Goal: Find specific page/section: Find specific page/section

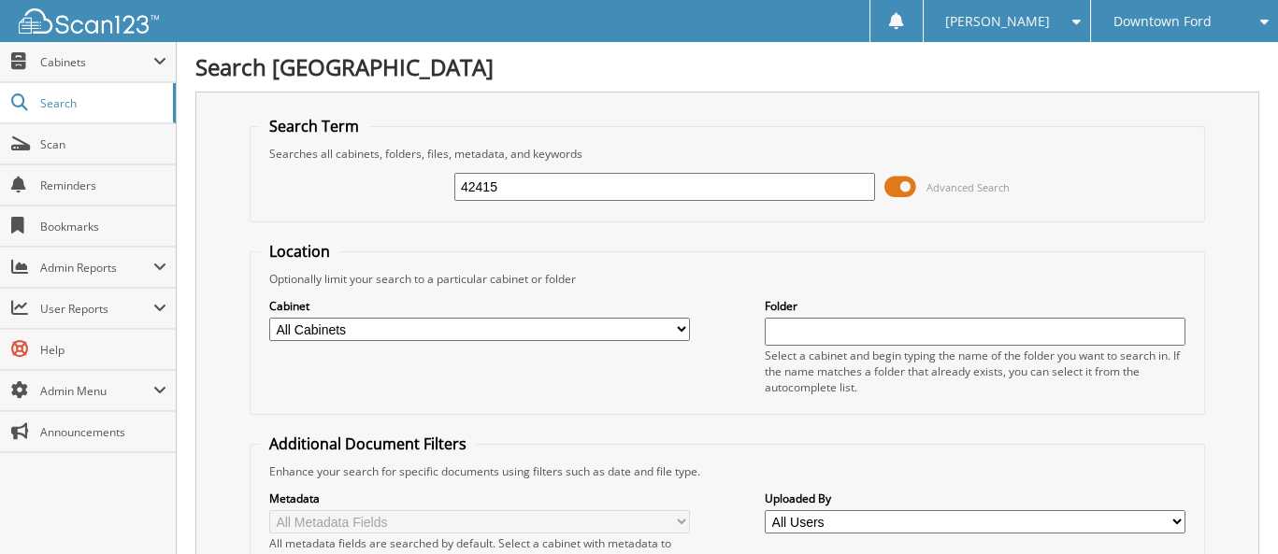
type input "42415"
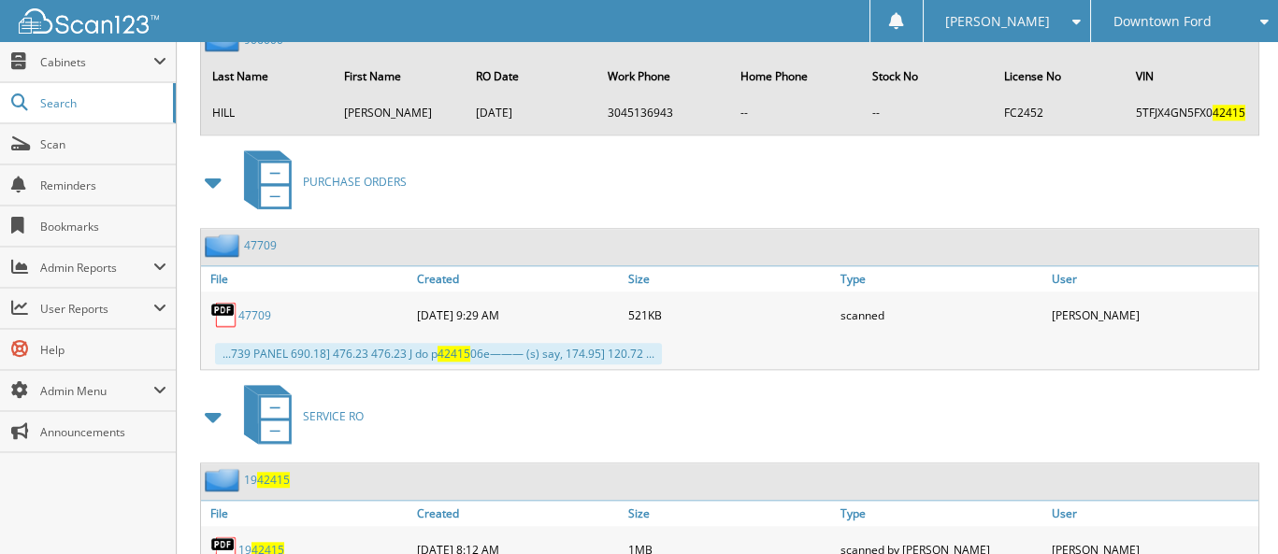
scroll to position [4114, 0]
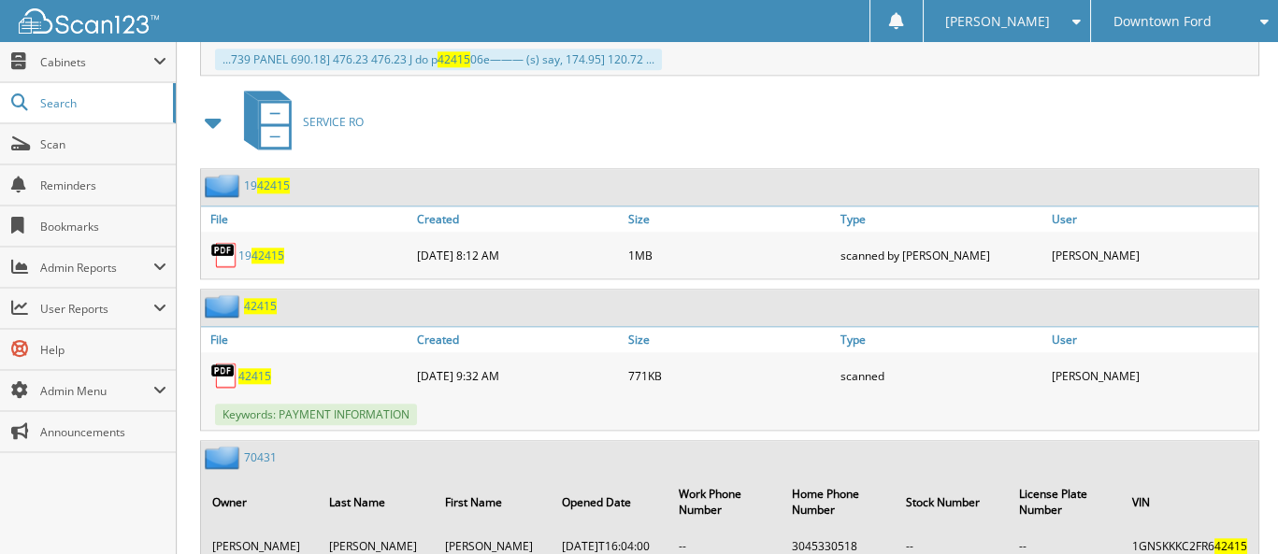
click at [253, 368] on span "42415" at bounding box center [254, 376] width 33 height 16
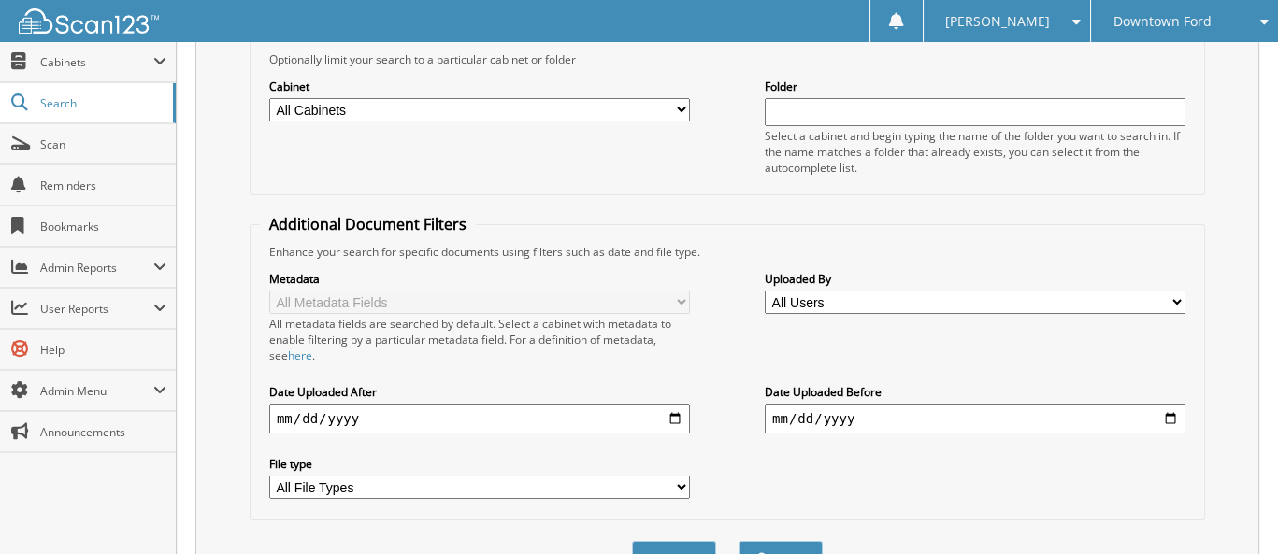
scroll to position [93, 0]
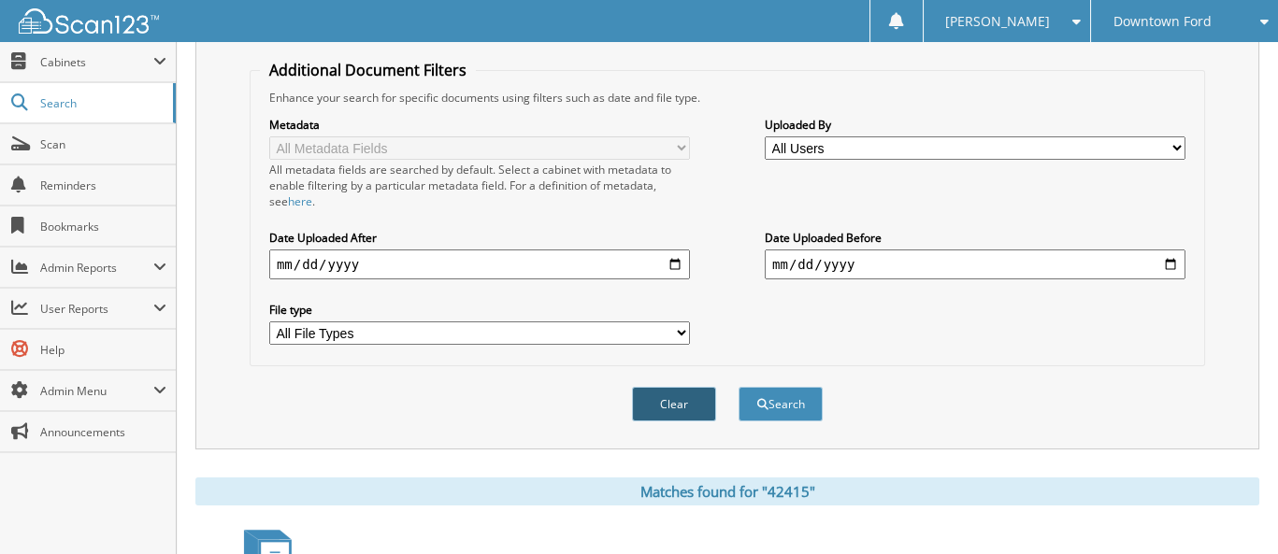
click at [692, 388] on button "Clear" at bounding box center [674, 404] width 84 height 35
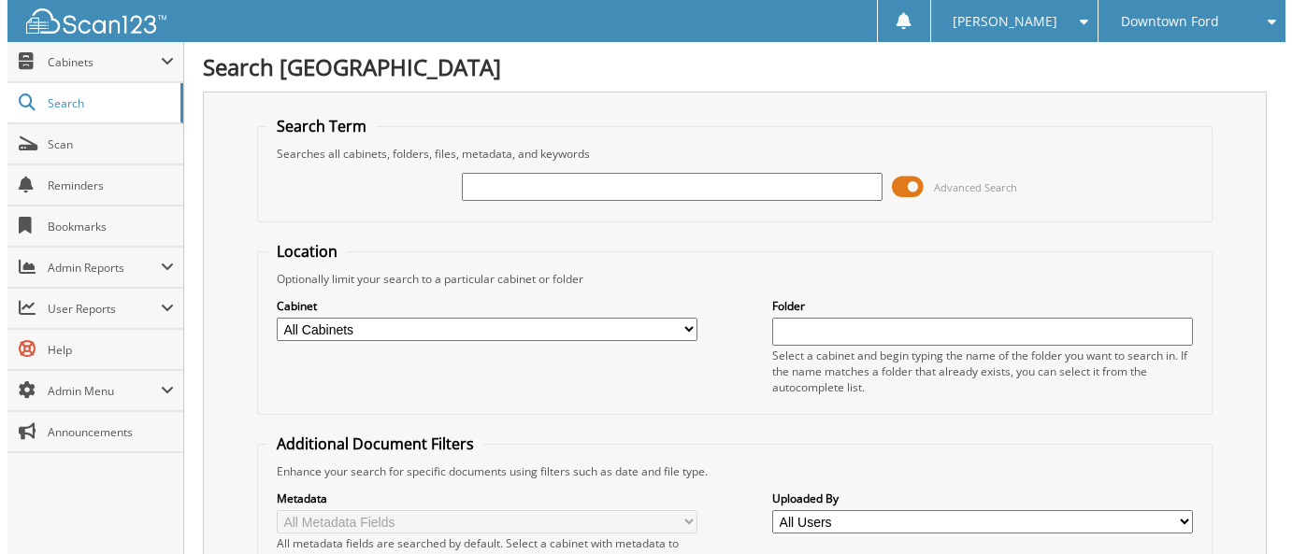
scroll to position [0, 0]
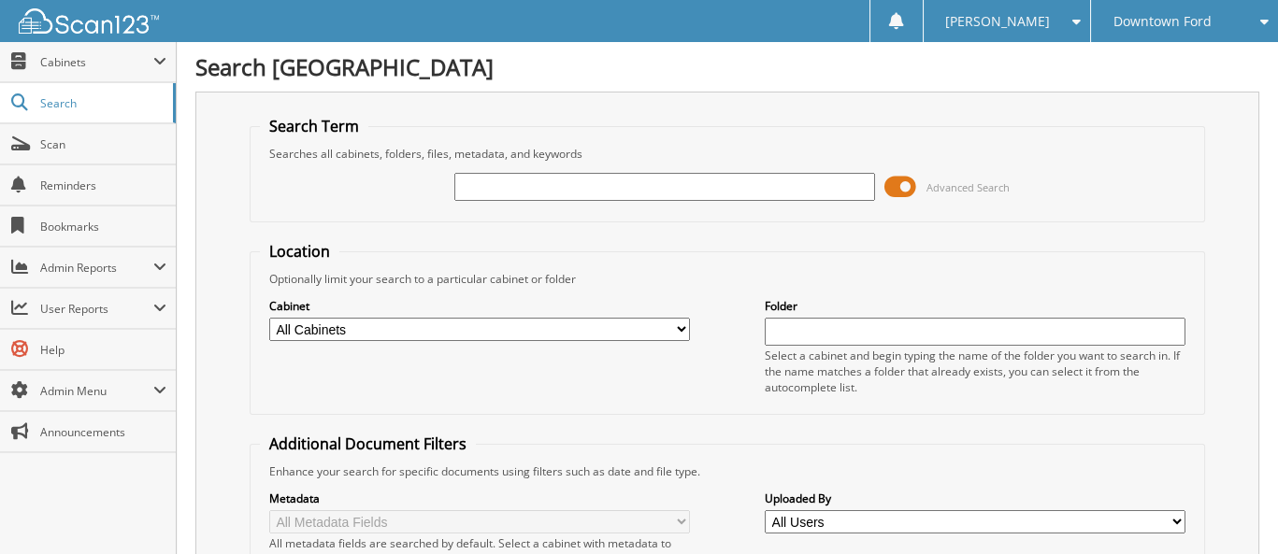
click at [540, 167] on div "Advanced Search" at bounding box center [727, 187] width 935 height 50
click at [506, 183] on input "text" at bounding box center [664, 187] width 421 height 28
drag, startPoint x: 909, startPoint y: 187, endPoint x: 884, endPoint y: 194, distance: 25.2
click at [884, 194] on span at bounding box center [900, 187] width 32 height 28
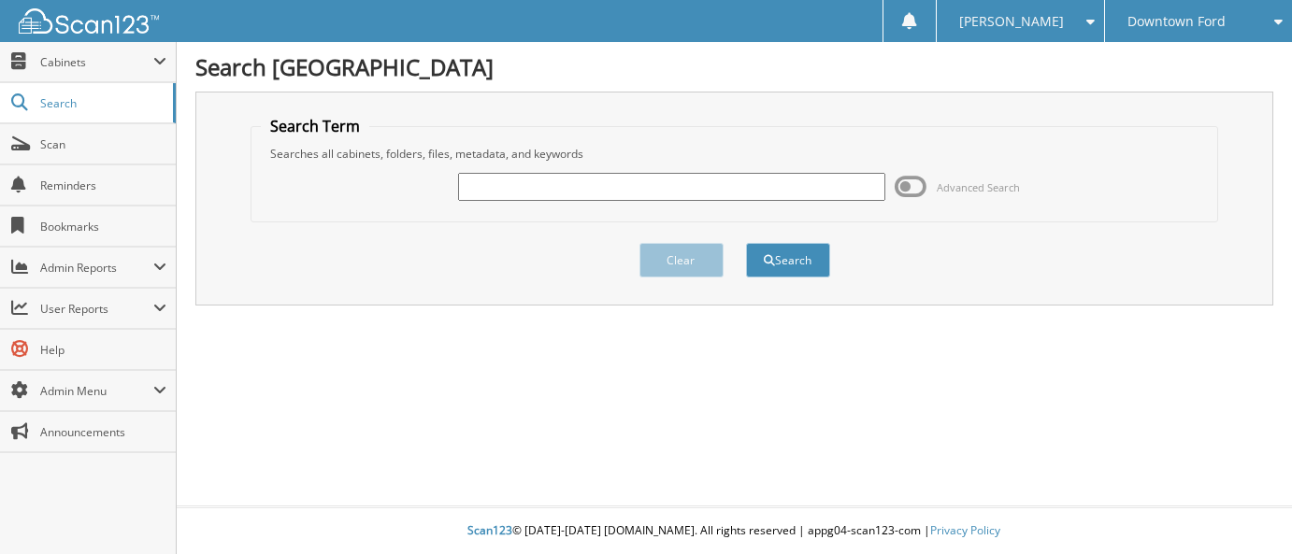
click at [525, 183] on input "text" at bounding box center [671, 187] width 426 height 28
type input "69754"
click at [746, 243] on button "Search" at bounding box center [788, 260] width 84 height 35
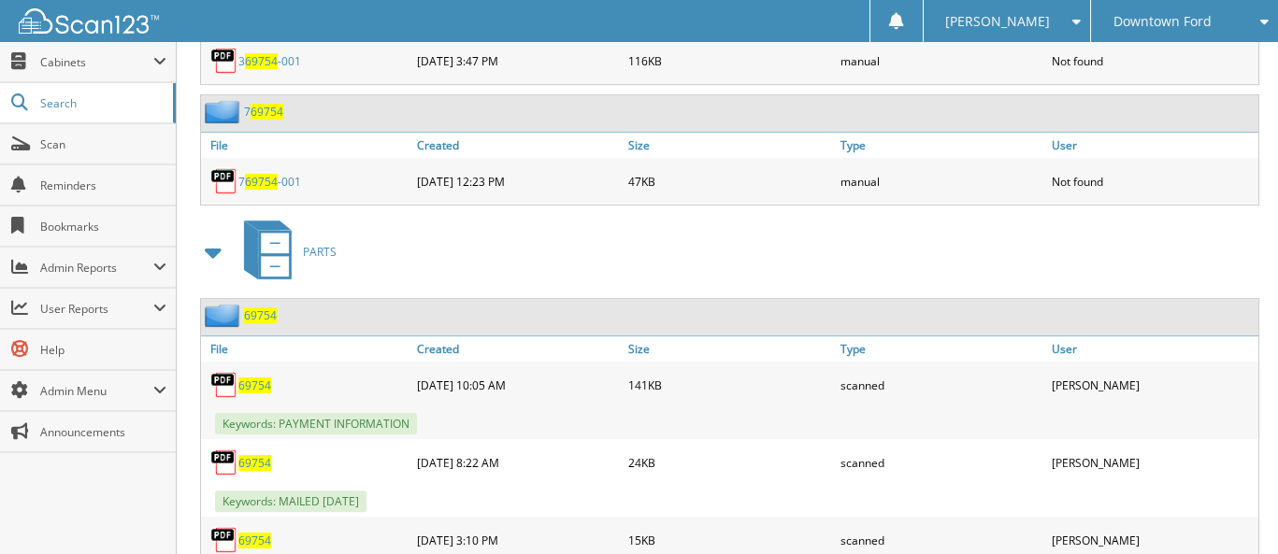
scroll to position [1303, 0]
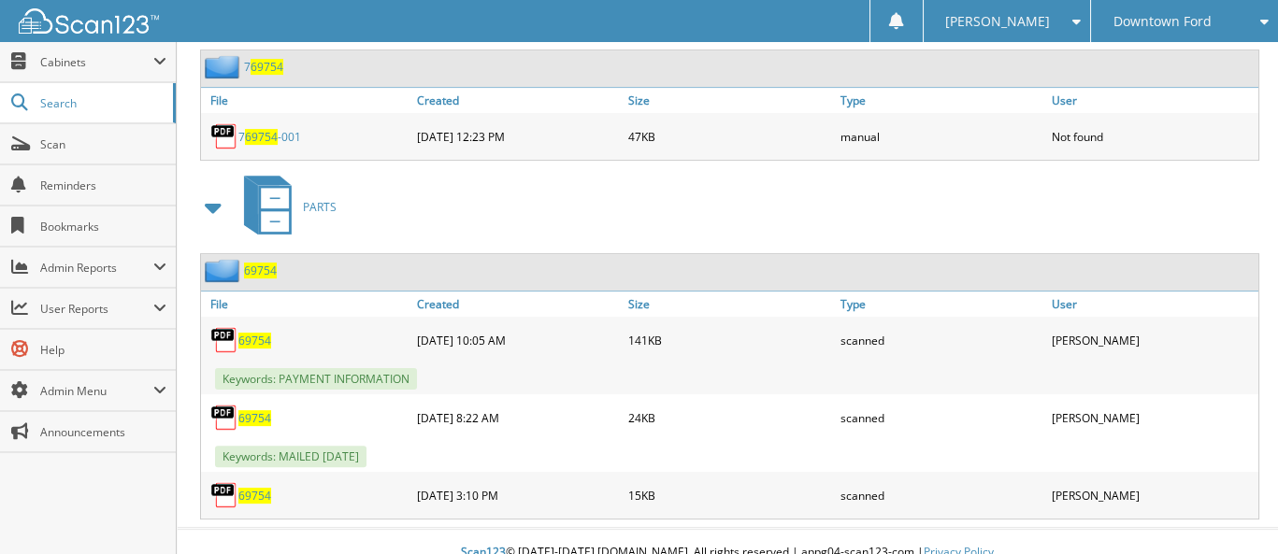
click at [258, 333] on span "69754" at bounding box center [254, 341] width 33 height 16
click at [264, 488] on span "69754" at bounding box center [254, 496] width 33 height 16
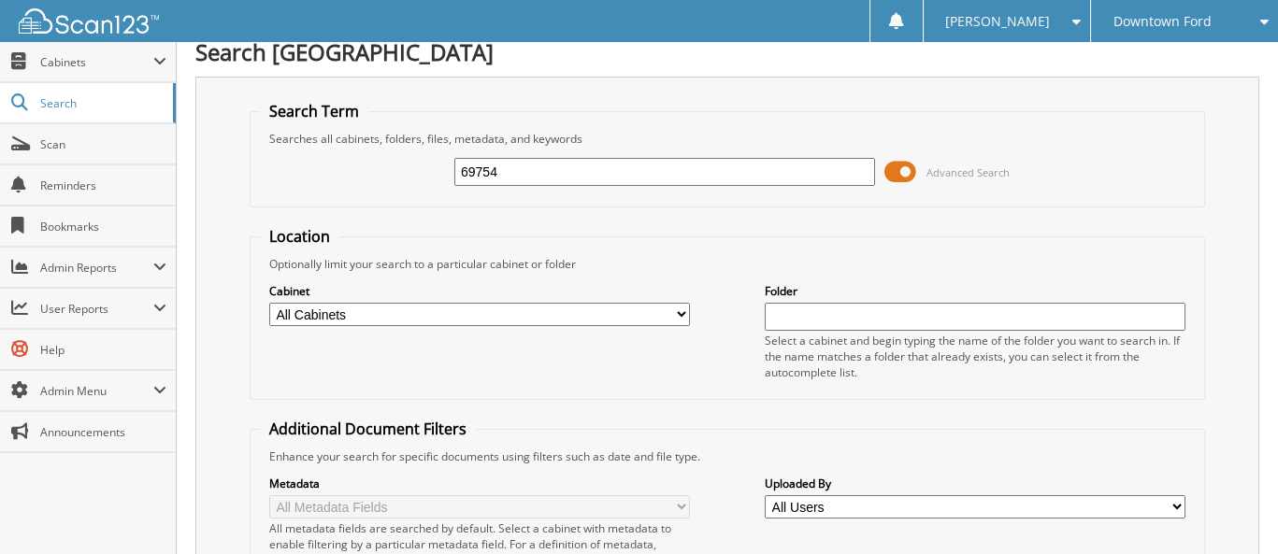
scroll to position [280, 0]
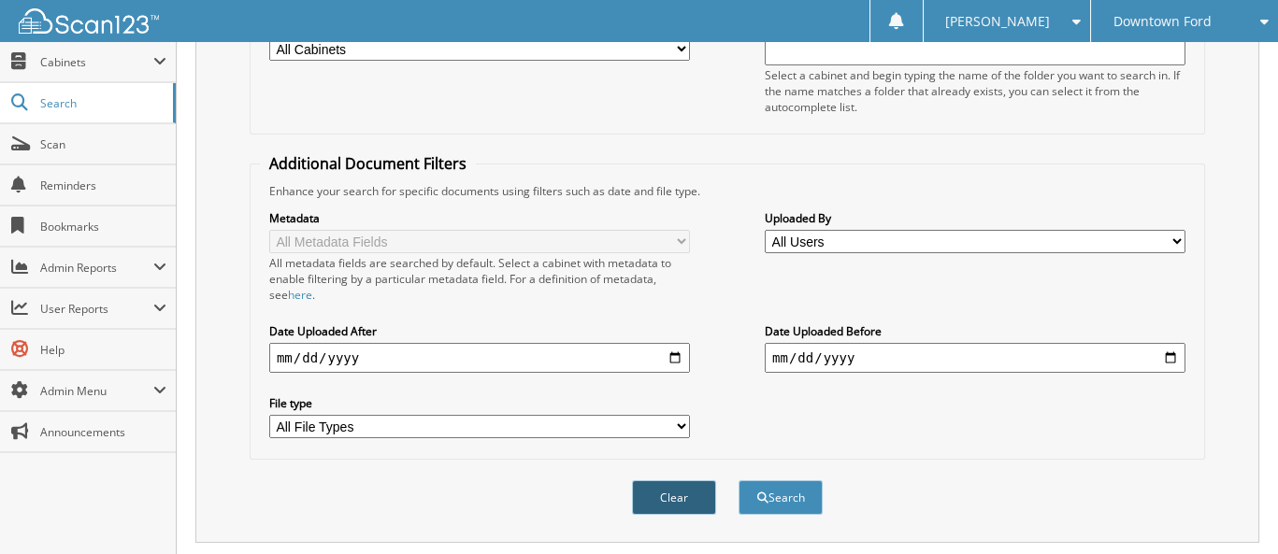
click at [685, 488] on button "Clear" at bounding box center [674, 498] width 84 height 35
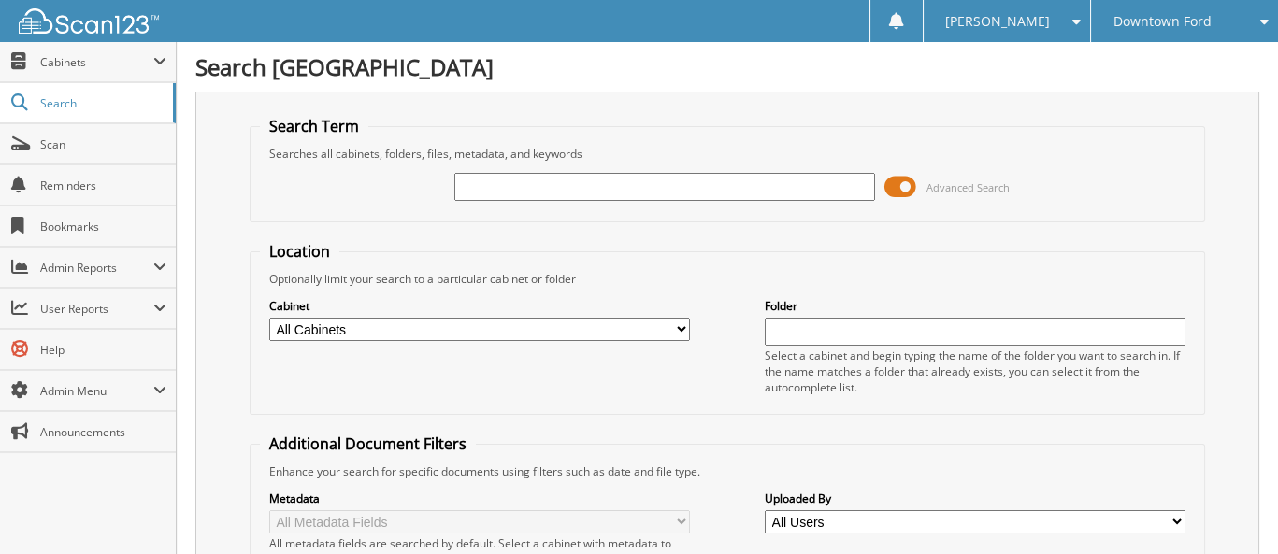
click at [542, 182] on input "text" at bounding box center [664, 187] width 421 height 28
type input "38933"
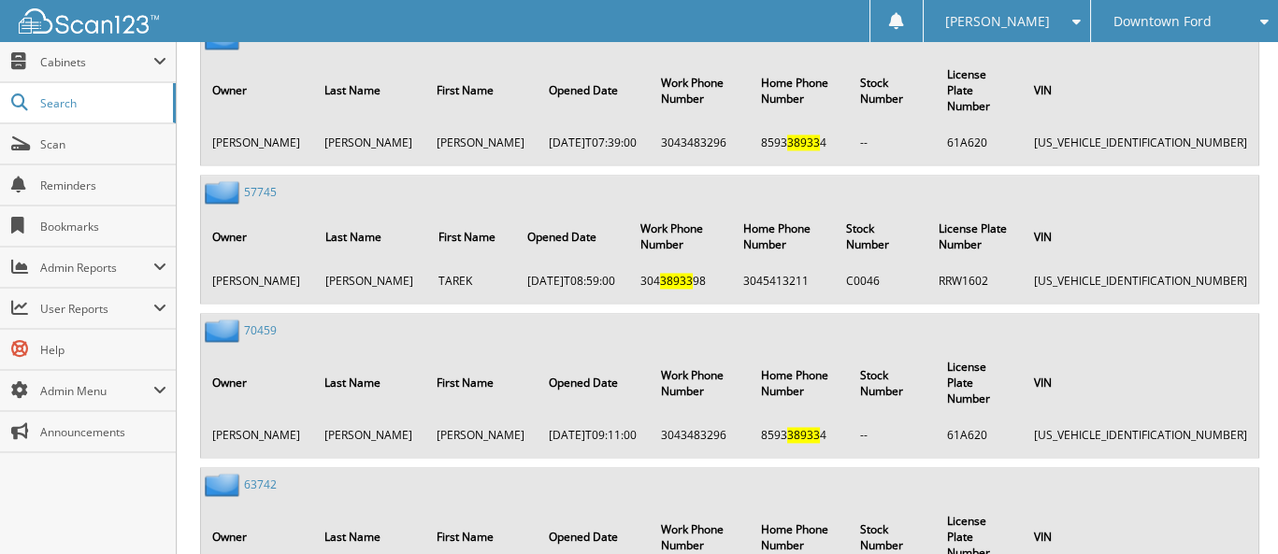
scroll to position [5901, 0]
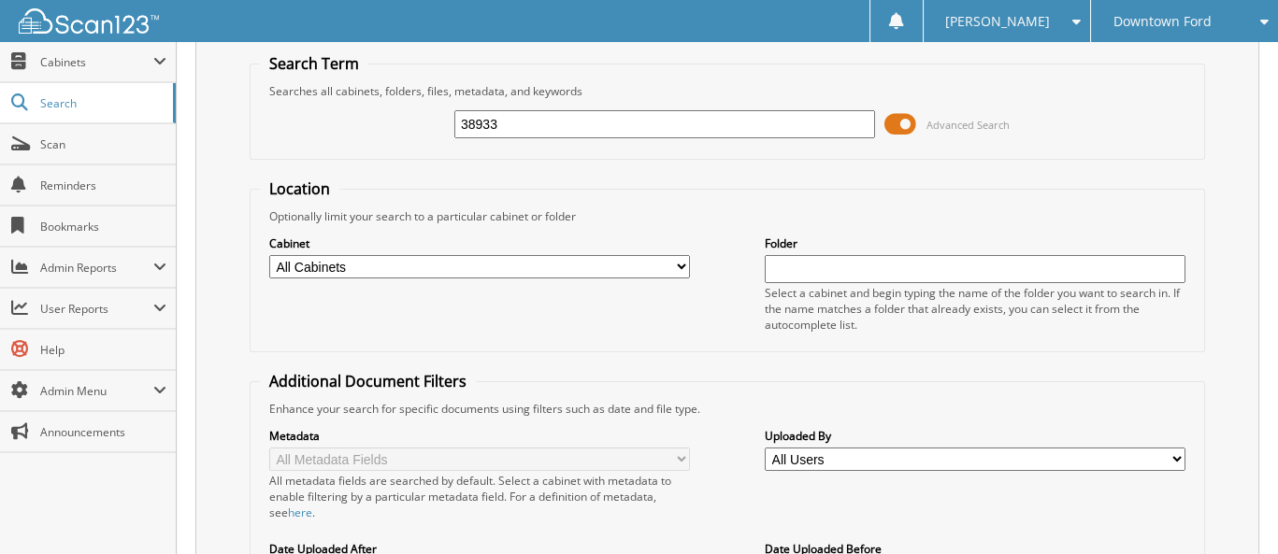
scroll to position [0, 0]
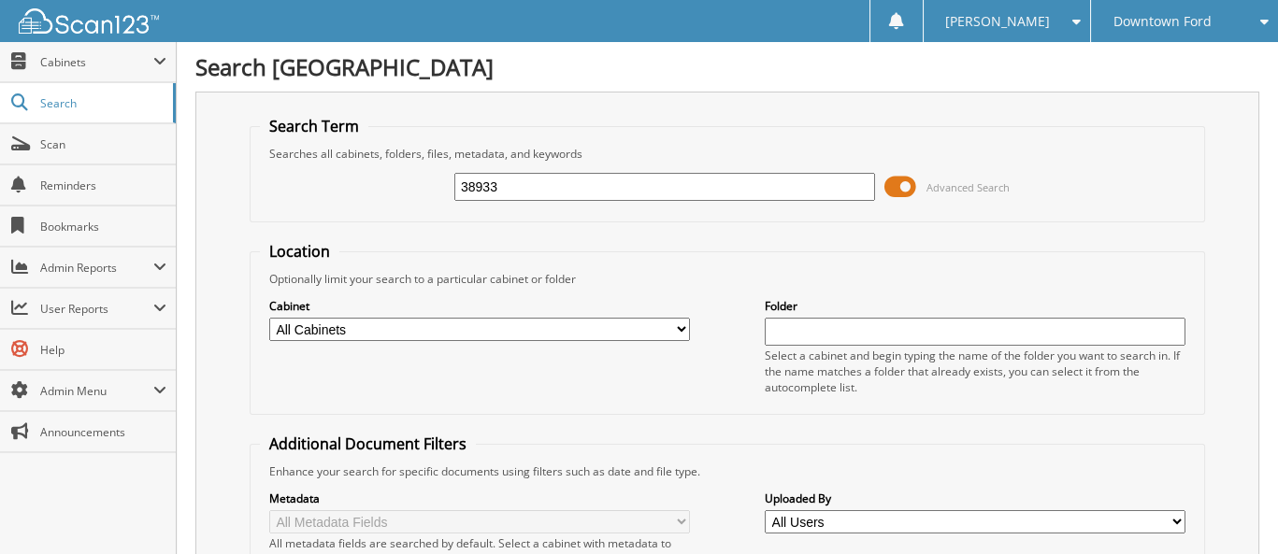
drag, startPoint x: 457, startPoint y: 182, endPoint x: 594, endPoint y: 186, distance: 136.6
click at [594, 186] on input "38933" at bounding box center [664, 187] width 421 height 28
type input "3893369981"
drag, startPoint x: 460, startPoint y: 184, endPoint x: 609, endPoint y: 191, distance: 148.8
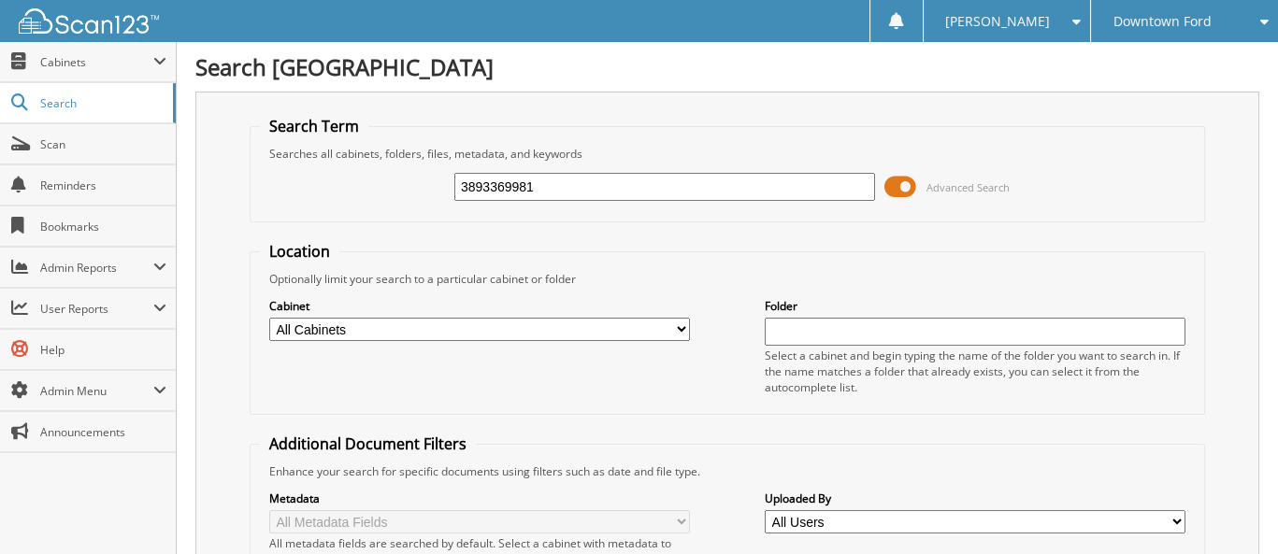
click at [609, 191] on input "3893369981" at bounding box center [664, 187] width 421 height 28
type input "69981"
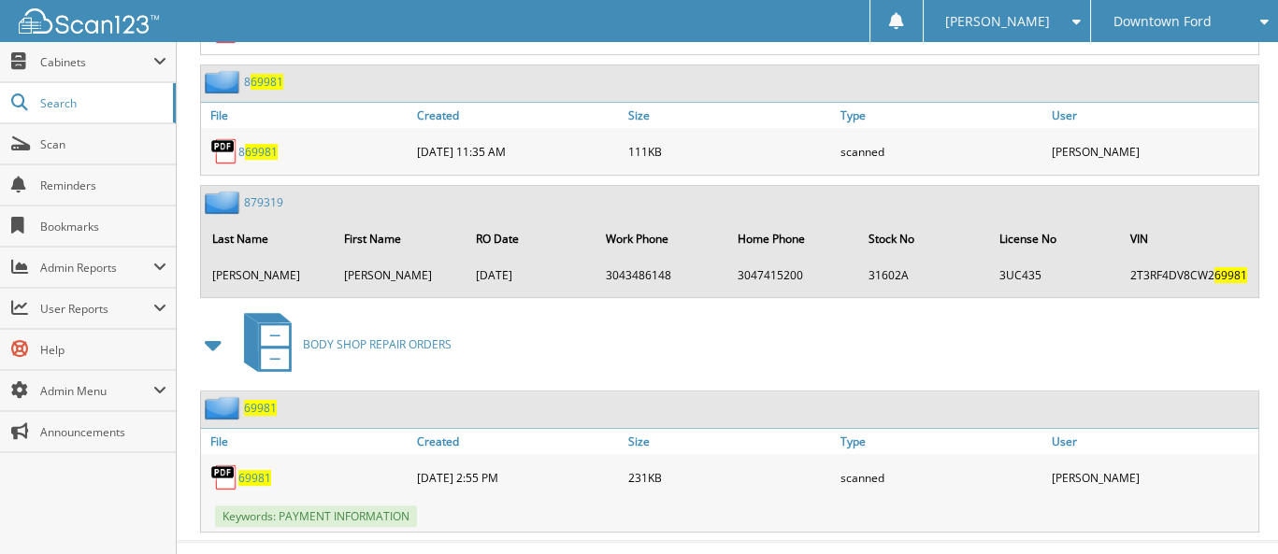
scroll to position [1335, 0]
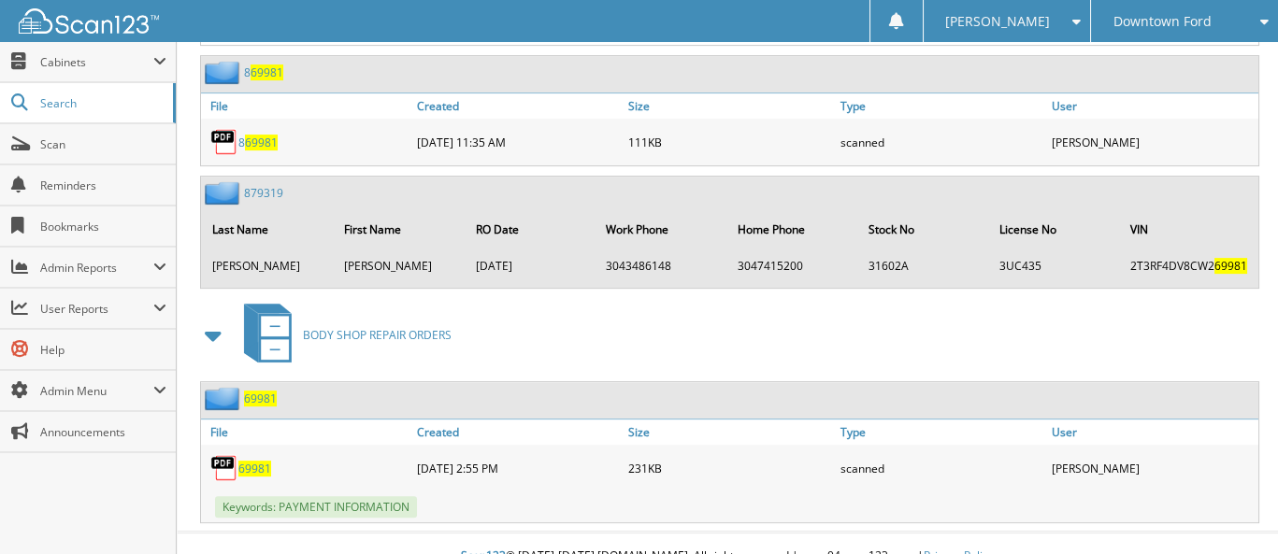
click at [249, 461] on span "69981" at bounding box center [254, 469] width 33 height 16
click at [258, 461] on span "69981" at bounding box center [254, 469] width 33 height 16
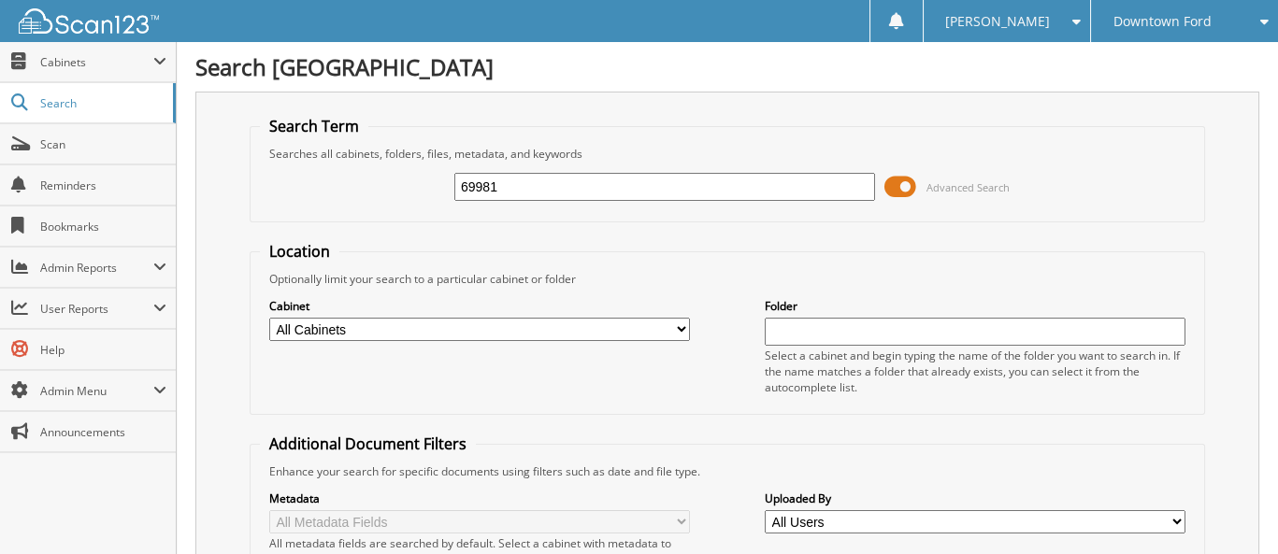
scroll to position [0, 0]
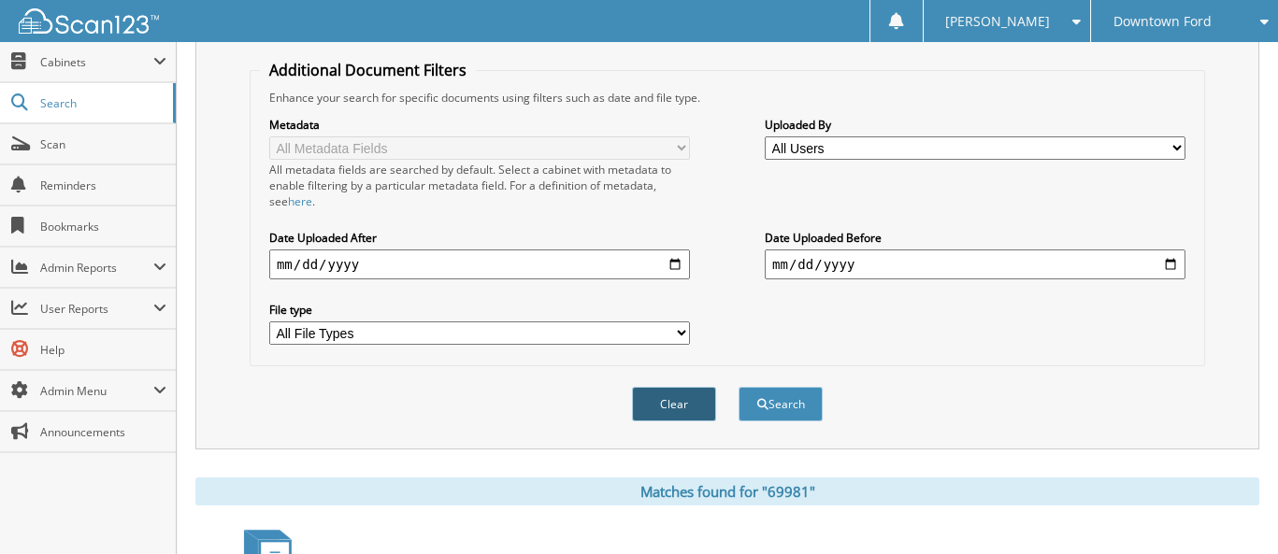
click at [670, 395] on button "Clear" at bounding box center [674, 404] width 84 height 35
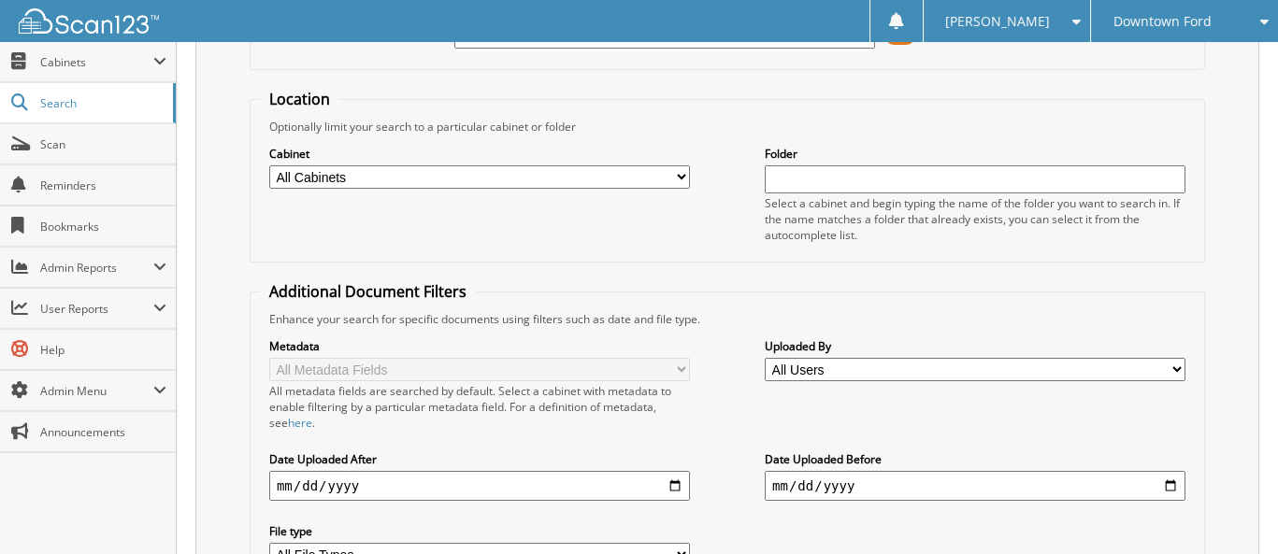
scroll to position [33, 0]
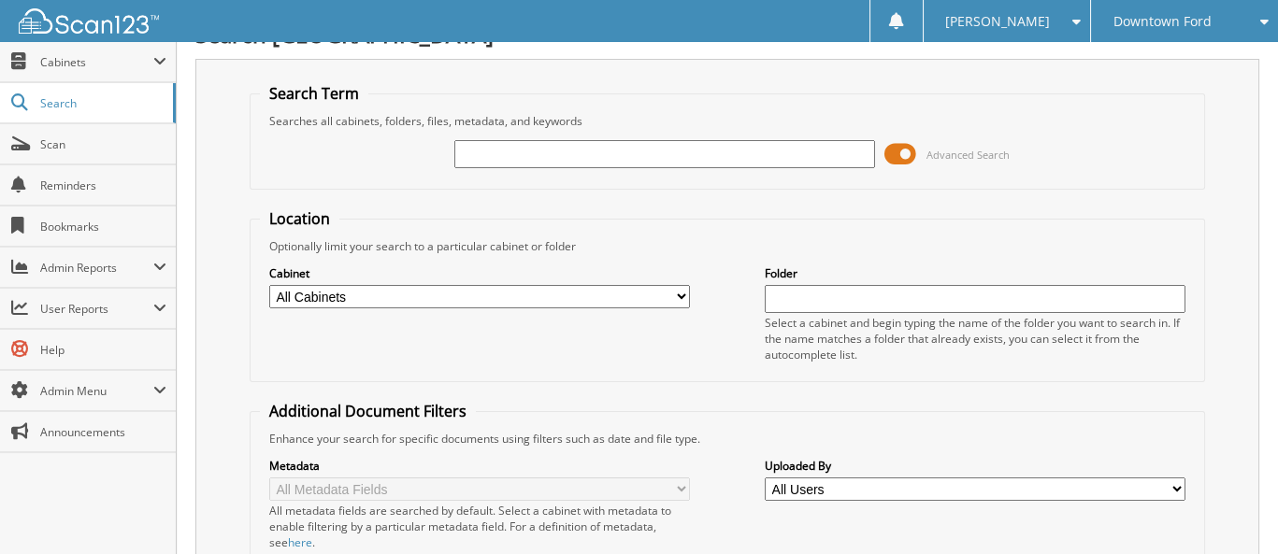
click at [517, 159] on input "text" at bounding box center [664, 154] width 421 height 28
type input "64238"
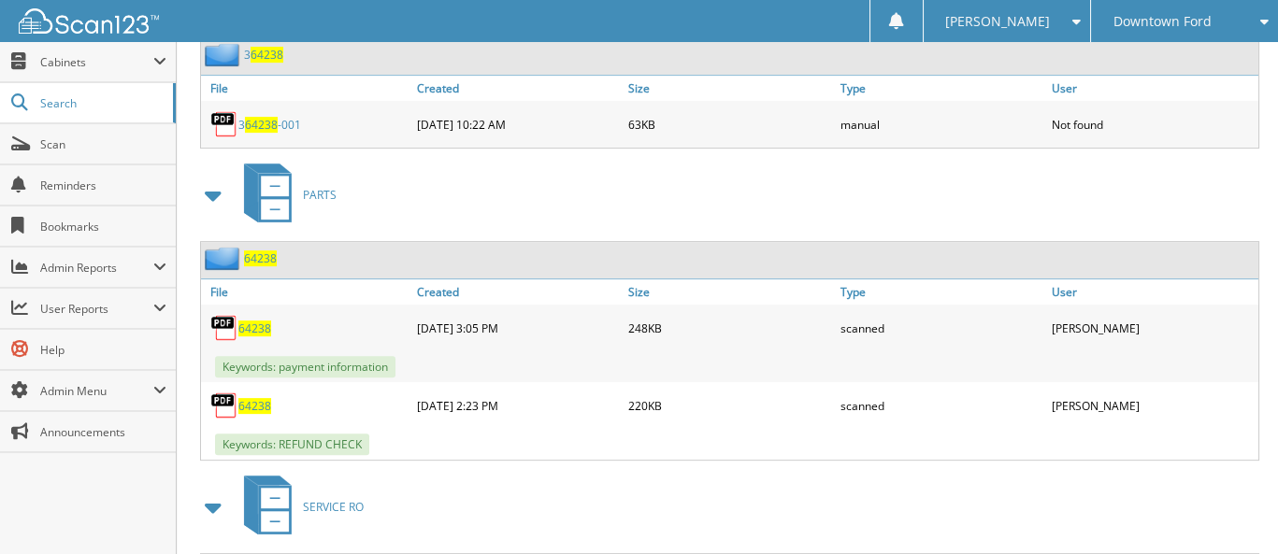
scroll to position [1402, 0]
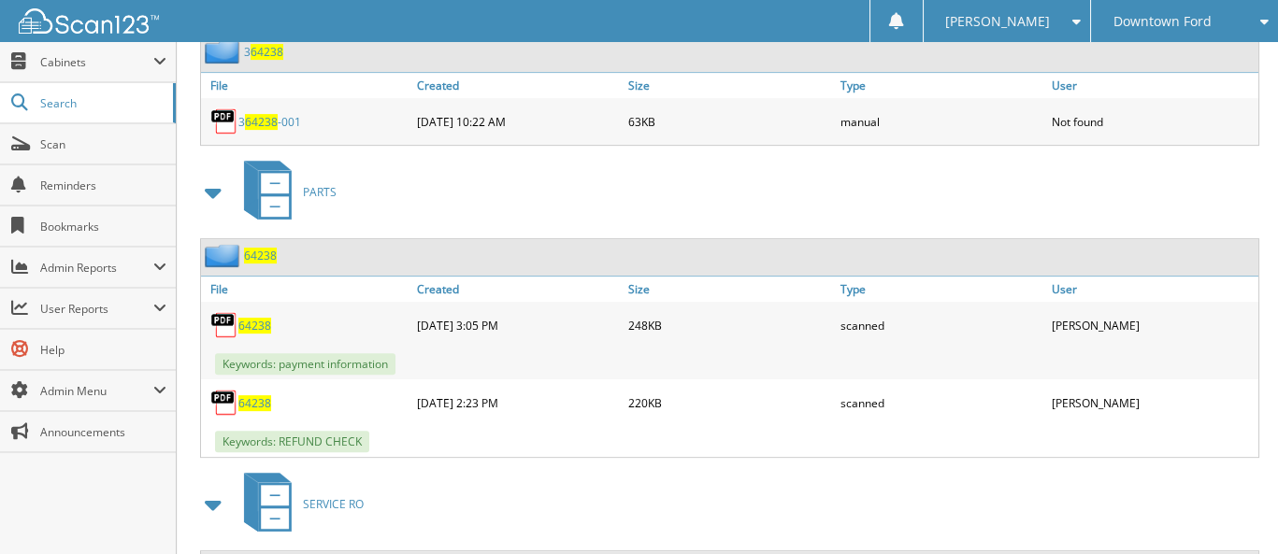
click at [256, 395] on span "64238" at bounding box center [254, 403] width 33 height 16
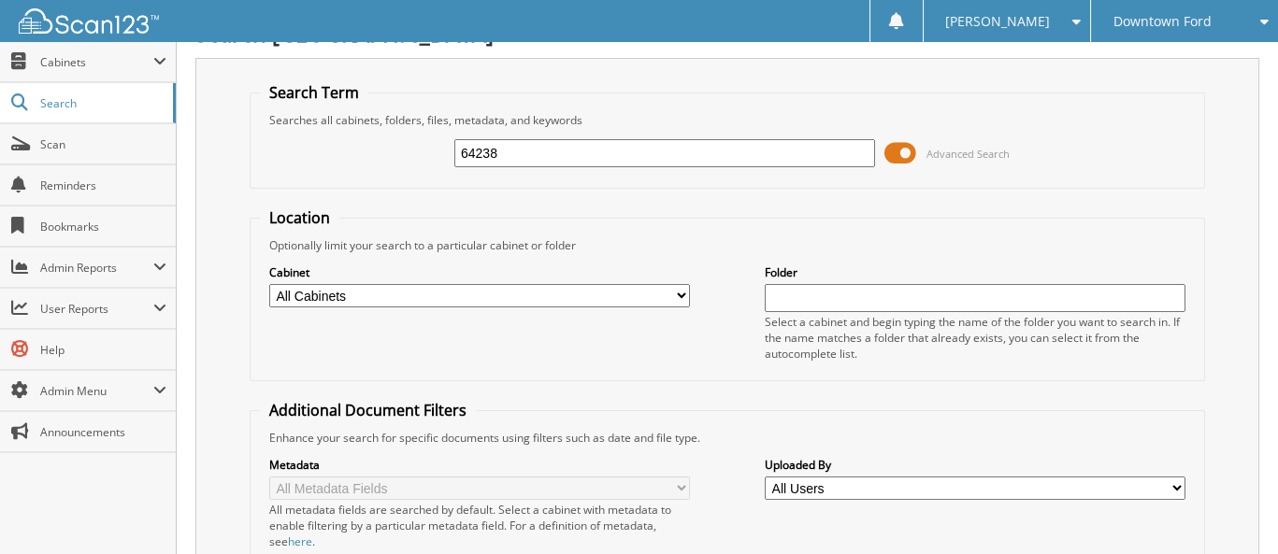
scroll to position [0, 0]
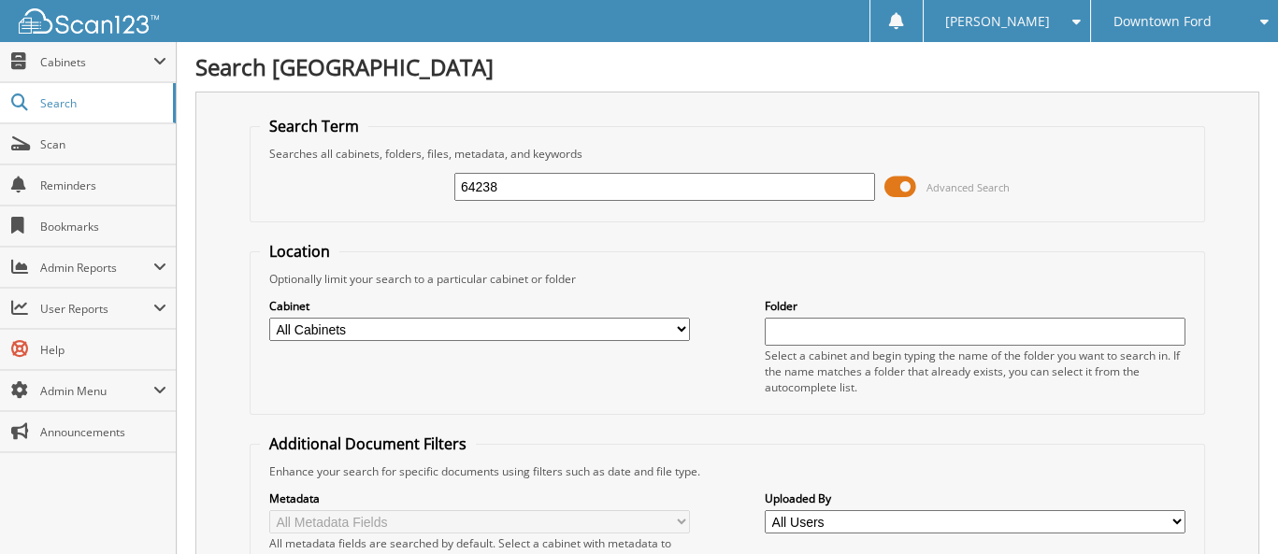
drag, startPoint x: 460, startPoint y: 184, endPoint x: 566, endPoint y: 177, distance: 105.9
click at [566, 177] on input "64238" at bounding box center [664, 187] width 421 height 28
type input "64243"
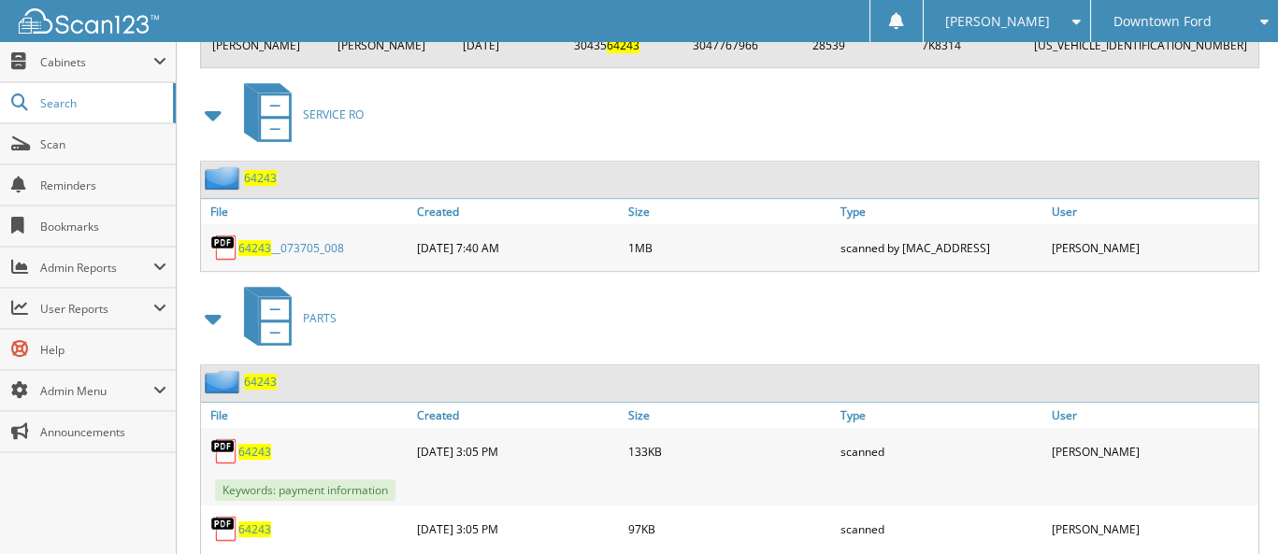
scroll to position [1873, 0]
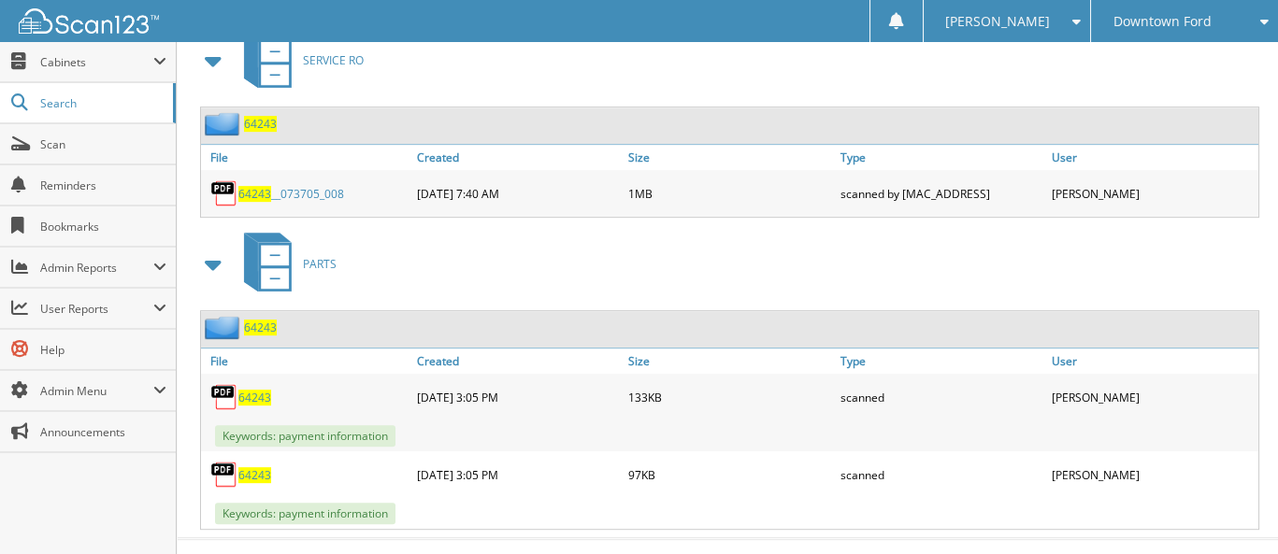
click at [262, 467] on span "64243" at bounding box center [254, 475] width 33 height 16
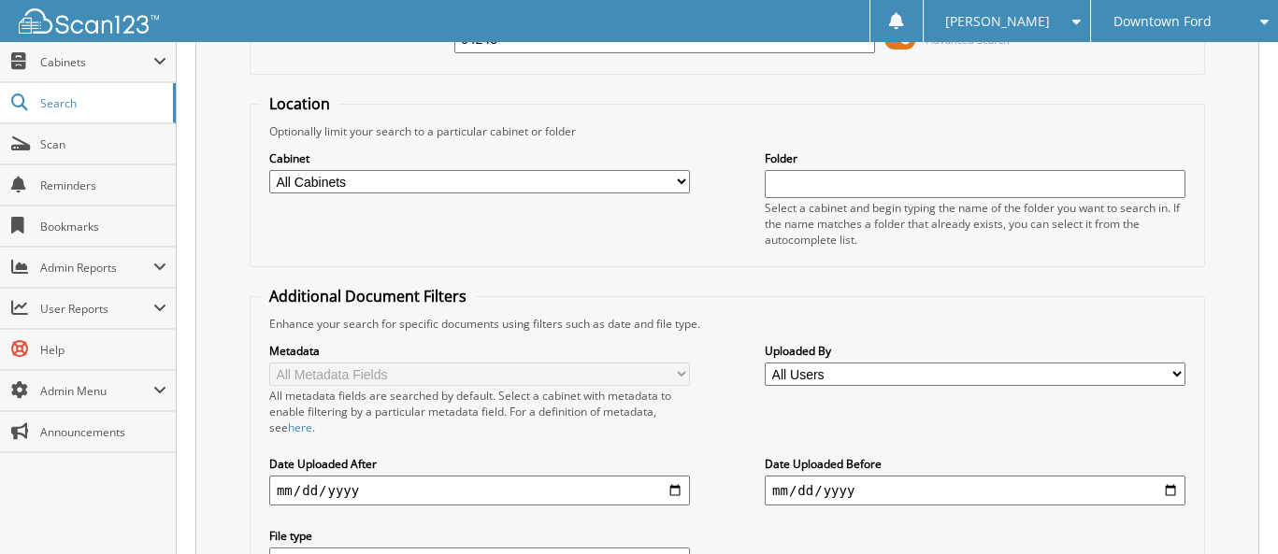
scroll to position [0, 0]
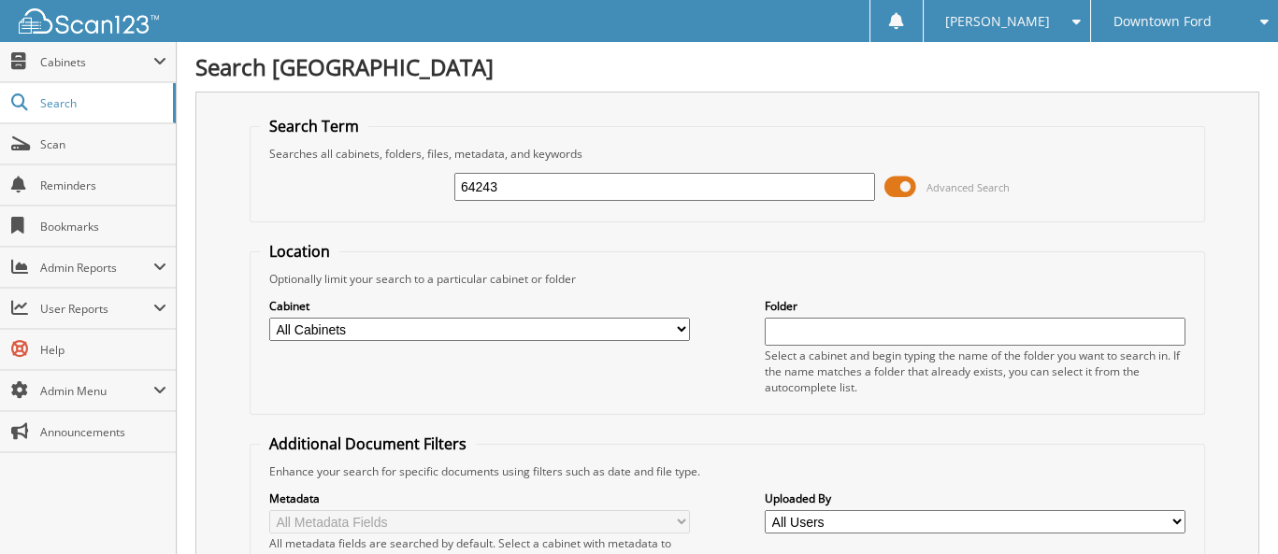
drag, startPoint x: 462, startPoint y: 180, endPoint x: 558, endPoint y: 171, distance: 96.8
click at [547, 174] on input "64243" at bounding box center [664, 187] width 421 height 28
type input "38933"
click at [465, 188] on input "38933" at bounding box center [664, 187] width 421 height 28
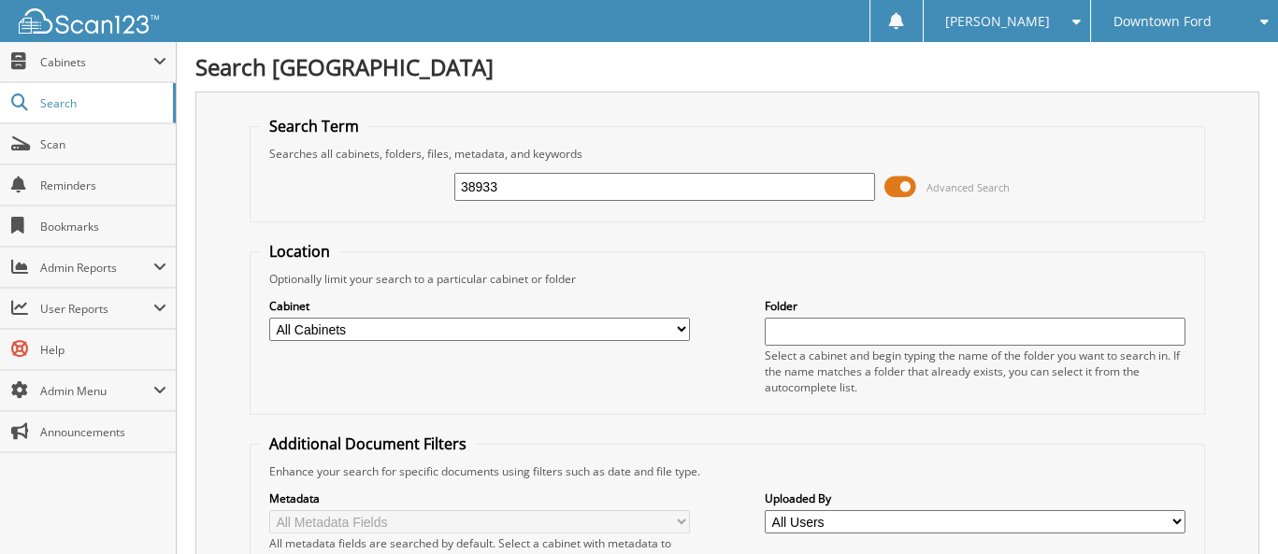
drag, startPoint x: 460, startPoint y: 185, endPoint x: 549, endPoint y: 182, distance: 88.9
click at [546, 182] on input "38933" at bounding box center [664, 187] width 421 height 28
type input "69754"
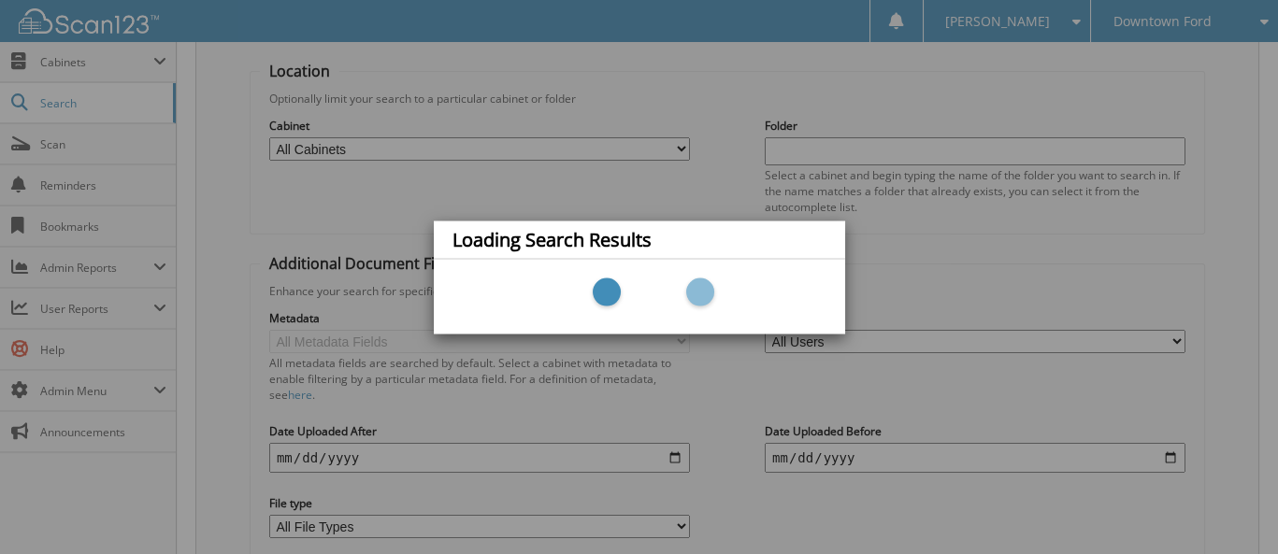
scroll to position [187, 0]
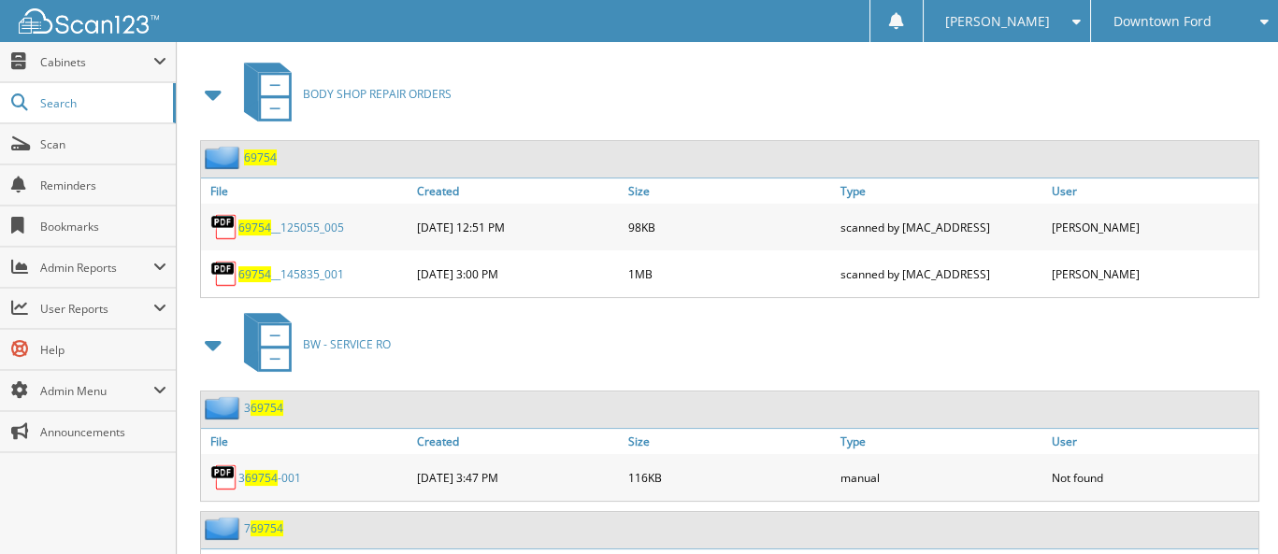
scroll to position [1303, 0]
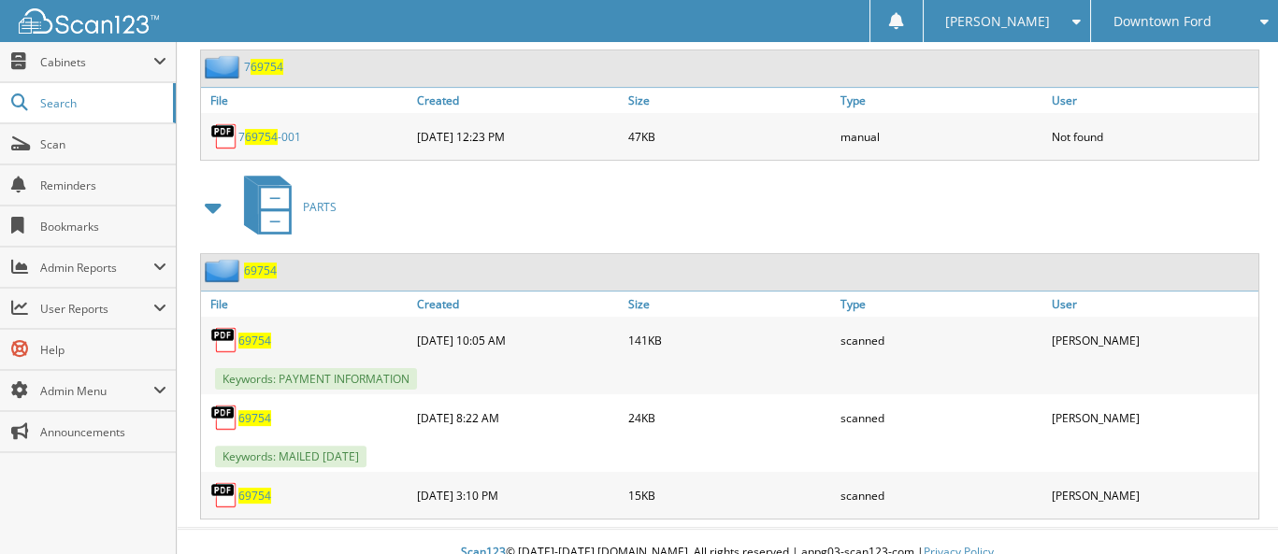
click at [262, 333] on span "69754" at bounding box center [254, 341] width 33 height 16
